Goal: Share content: Share content

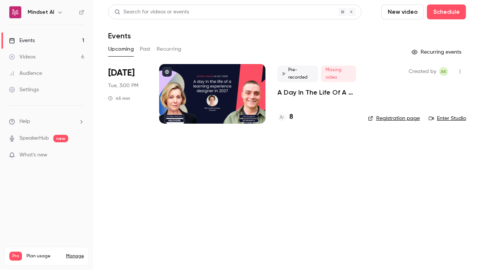
click at [304, 93] on p "A Day In The Life Of A Learning Experience Designer In [DATE] | EdTech Talks EP2" at bounding box center [317, 92] width 79 height 9
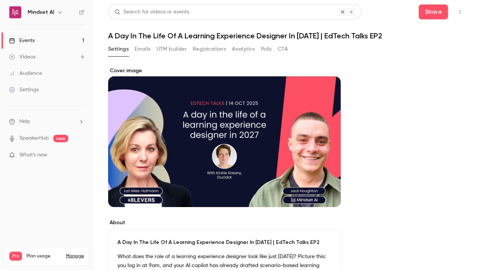
click at [148, 47] on button "Emails" at bounding box center [143, 49] width 16 height 12
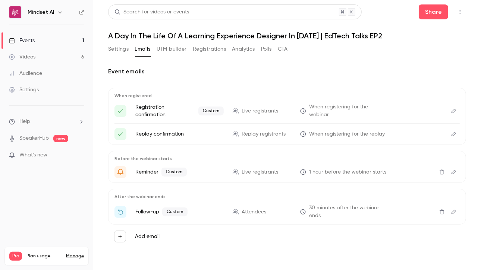
click at [118, 52] on button "Settings" at bounding box center [118, 49] width 21 height 12
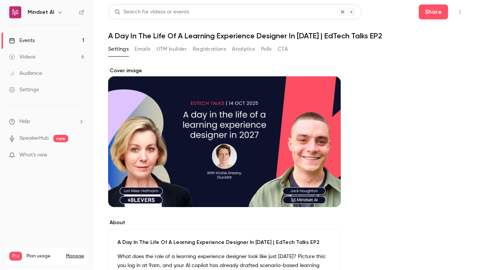
click at [45, 52] on link "Videos 6" at bounding box center [46, 57] width 93 height 16
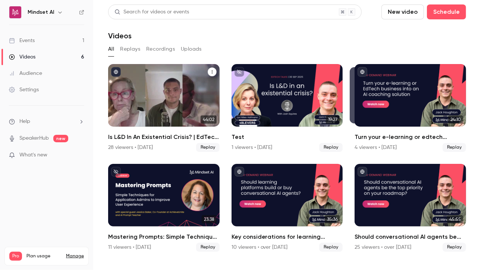
click at [151, 87] on div "Is L&D In An Existential Crisis? | EdTech Talks EP1" at bounding box center [164, 95] width 112 height 63
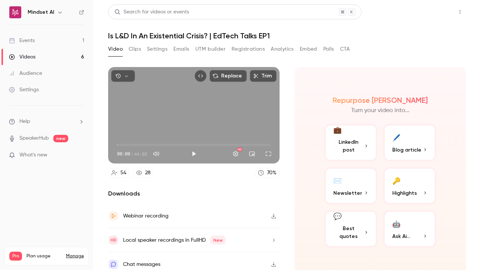
click at [432, 12] on button "Share" at bounding box center [433, 11] width 29 height 15
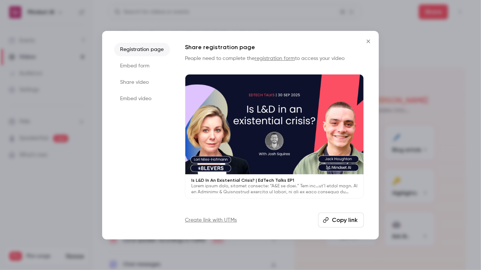
click at [136, 100] on li "Embed video" at bounding box center [142, 98] width 56 height 13
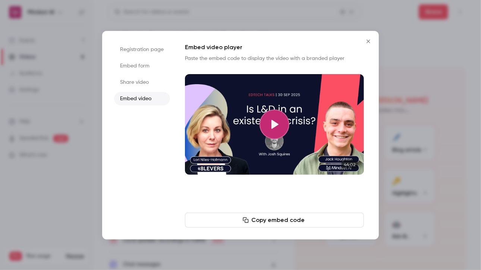
click at [264, 218] on button "Copy embed code" at bounding box center [274, 220] width 179 height 15
click at [142, 81] on li "Share video" at bounding box center [142, 82] width 56 height 13
click at [260, 222] on icon "button" at bounding box center [260, 221] width 6 height 6
click at [185, 213] on button "Copy link" at bounding box center [274, 220] width 179 height 15
click at [131, 69] on li "Embed form" at bounding box center [142, 65] width 56 height 13
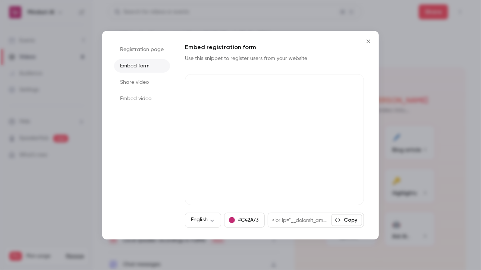
click at [136, 53] on li "Registration page" at bounding box center [142, 49] width 56 height 13
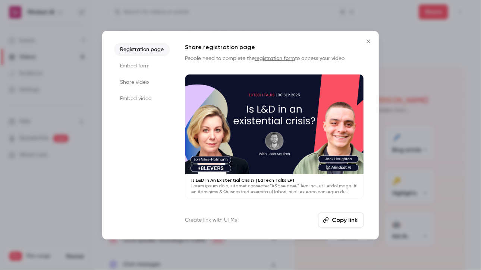
click at [344, 219] on button "Copy link" at bounding box center [341, 220] width 46 height 15
click at [0, 110] on div at bounding box center [240, 135] width 481 height 270
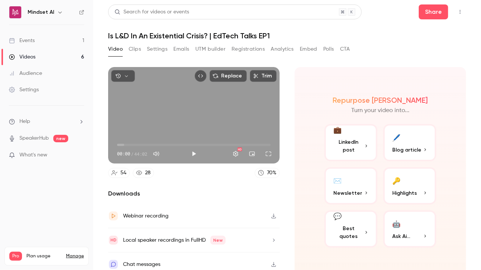
click at [25, 104] on ul "Events 1 Videos 6 Audience Settings" at bounding box center [46, 65] width 93 height 81
click at [31, 54] on div "Videos" at bounding box center [22, 56] width 26 height 7
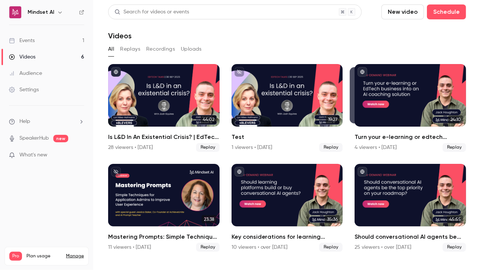
click at [30, 40] on div "Events" at bounding box center [22, 40] width 26 height 7
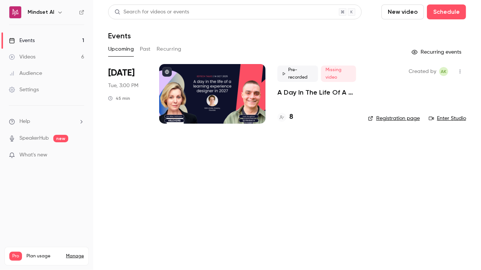
click at [294, 95] on p "A Day In The Life Of A Learning Experience Designer In [DATE] | EdTech Talks EP2" at bounding box center [317, 92] width 79 height 9
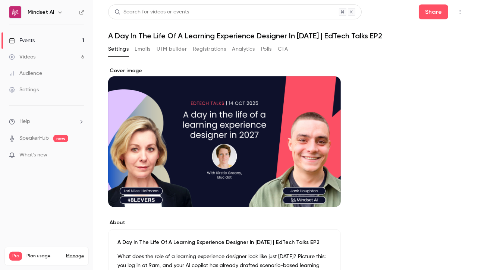
click at [218, 49] on button "Registrations" at bounding box center [209, 49] width 33 height 12
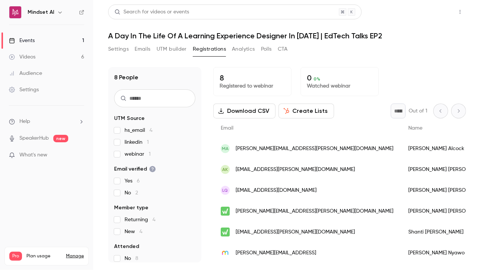
click at [435, 17] on button "Share" at bounding box center [433, 11] width 29 height 15
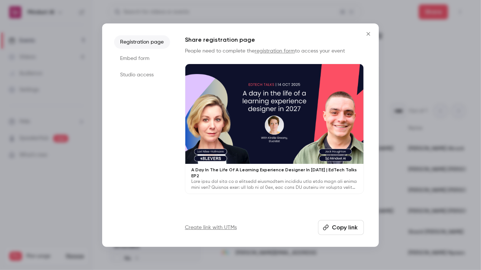
click at [329, 229] on icon "button" at bounding box center [326, 228] width 6 height 6
click at [65, 90] on div at bounding box center [240, 135] width 481 height 270
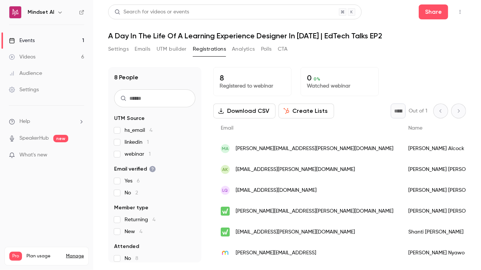
click at [132, 49] on div "Settings Emails UTM builder Registrations Analytics Polls CTA" at bounding box center [198, 49] width 180 height 12
click at [127, 50] on button "Settings" at bounding box center [118, 49] width 21 height 12
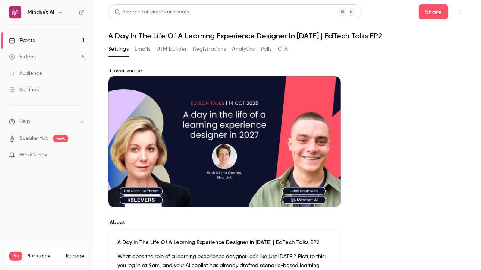
scroll to position [149, 0]
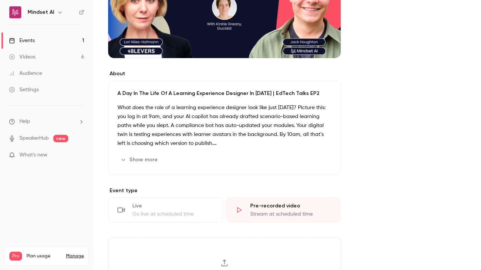
click at [198, 129] on p "What does the role of a learning experience designer look like just [DATE]? Pic…" at bounding box center [225, 125] width 214 height 45
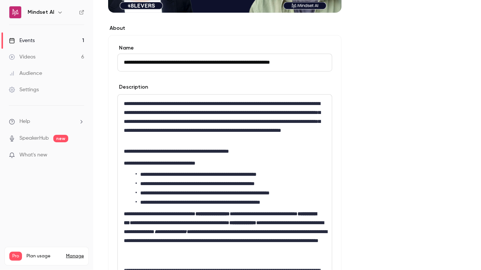
scroll to position [273, 0]
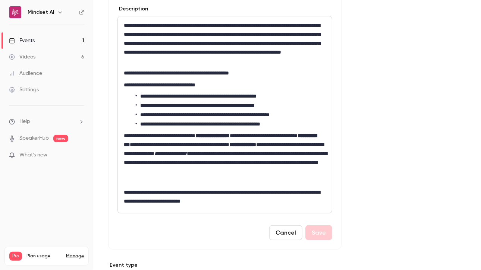
click at [163, 117] on li "**********" at bounding box center [231, 115] width 190 height 8
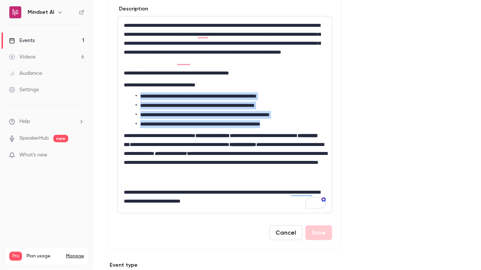
drag, startPoint x: 141, startPoint y: 97, endPoint x: 307, endPoint y: 123, distance: 168.9
click at [307, 123] on ul "**********" at bounding box center [225, 111] width 202 height 36
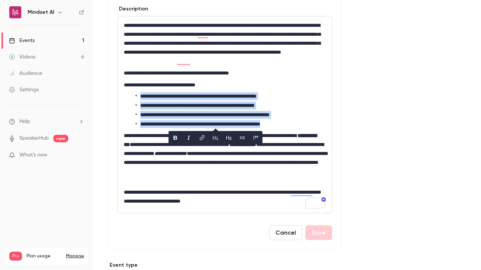
copy ul "**********"
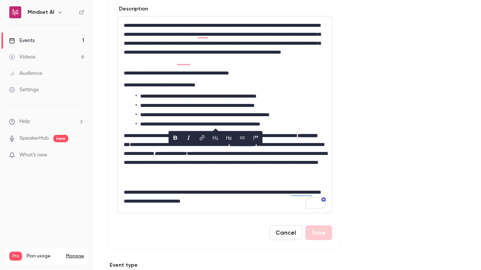
click at [148, 77] on div "**********" at bounding box center [225, 114] width 214 height 197
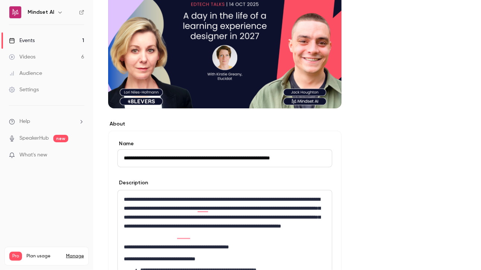
scroll to position [174, 0]
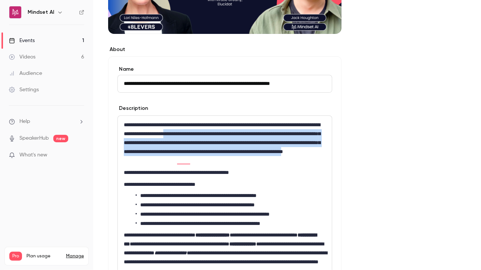
drag, startPoint x: 309, startPoint y: 161, endPoint x: 223, endPoint y: 134, distance: 89.9
click at [223, 134] on p "**********" at bounding box center [225, 143] width 202 height 45
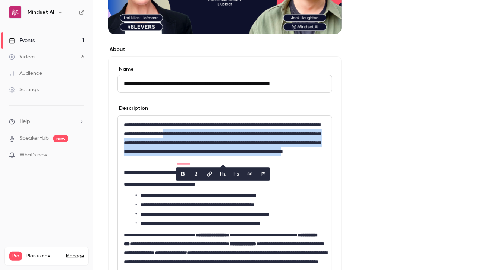
copy p "**********"
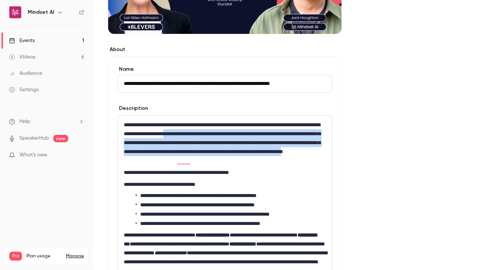
click at [235, 131] on p "**********" at bounding box center [225, 143] width 202 height 45
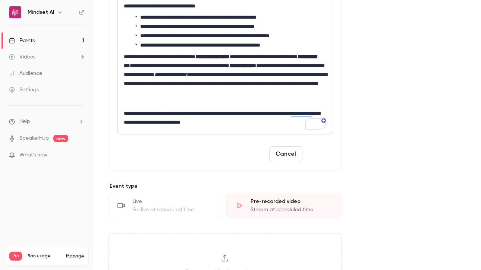
scroll to position [348, 0]
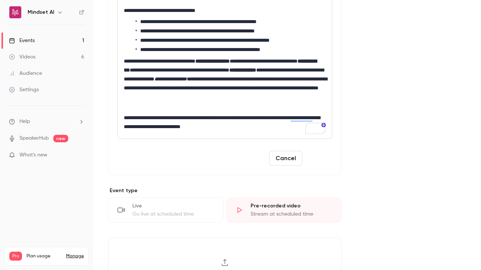
click at [319, 156] on button "Save" at bounding box center [319, 158] width 27 height 15
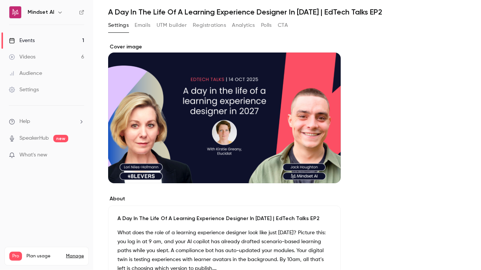
scroll to position [0, 0]
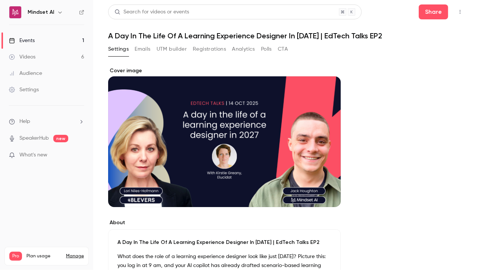
click at [46, 66] on link "Audience" at bounding box center [46, 73] width 93 height 16
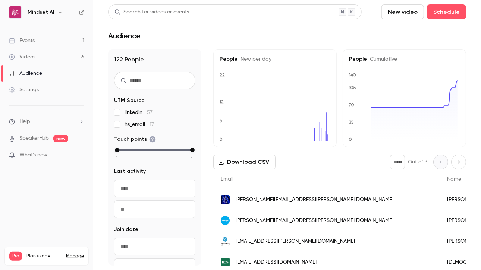
click at [35, 55] on link "Videos 6" at bounding box center [46, 57] width 93 height 16
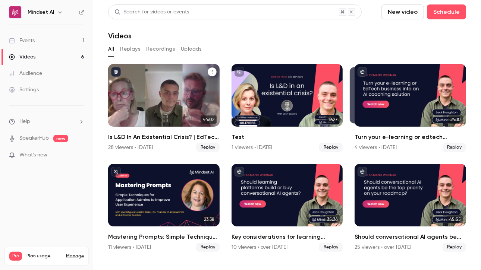
click at [166, 100] on div "Is L&D In An Existential Crisis? | EdTech Talks EP1" at bounding box center [164, 95] width 112 height 63
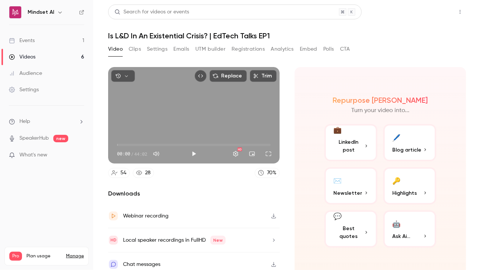
click at [425, 16] on button "Share" at bounding box center [433, 11] width 29 height 15
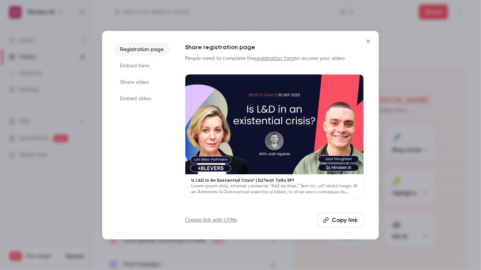
click at [133, 52] on li "Registration page" at bounding box center [142, 49] width 56 height 13
click at [340, 216] on button "Copy link" at bounding box center [341, 220] width 46 height 15
